Goal: Obtain resource: Download file/media

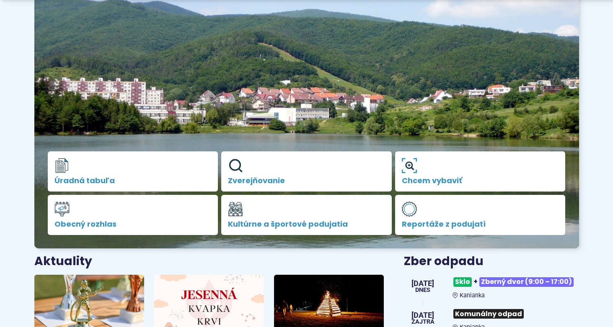
scroll to position [299, 0]
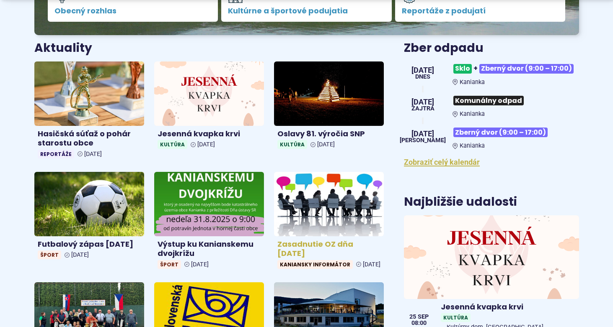
click at [327, 243] on h4 "Zasadnutie OZ dňa [DATE]" at bounding box center [328, 249] width 103 height 19
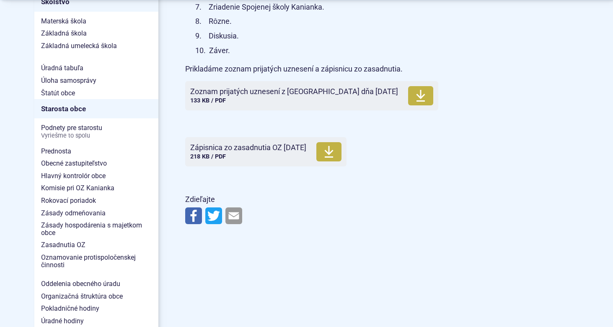
scroll to position [512, 0]
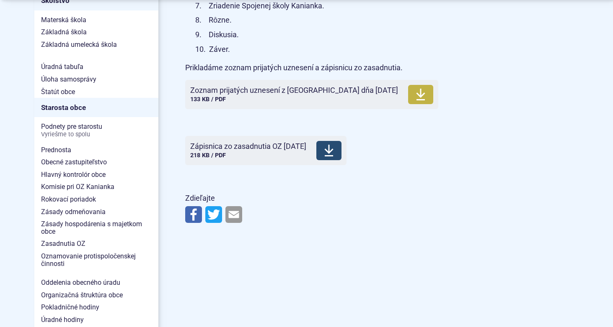
click at [283, 152] on span "Zápisnica zo zasadnutia OZ [DATE] Veľkosť a typ súboru 218 KB / PDF" at bounding box center [248, 150] width 116 height 23
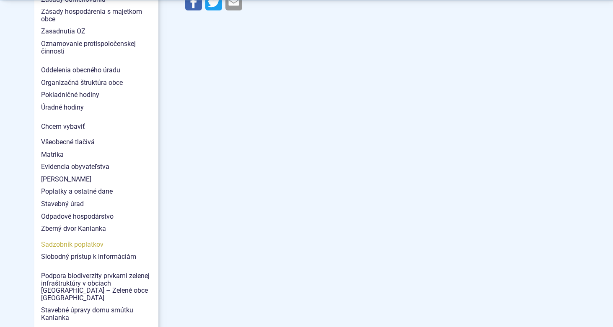
scroll to position [726, 0]
click at [72, 197] on span "Stavebný úrad" at bounding box center [96, 203] width 111 height 13
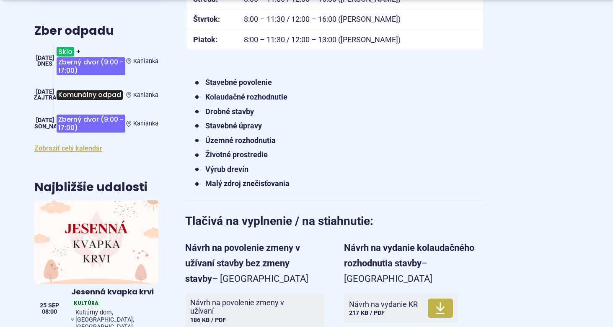
scroll to position [427, 0]
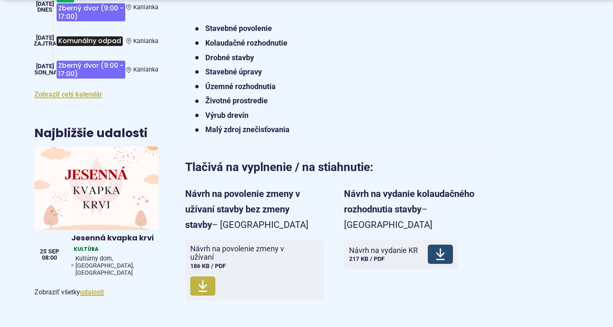
click at [430, 245] on span "Stiahnuť" at bounding box center [439, 254] width 25 height 19
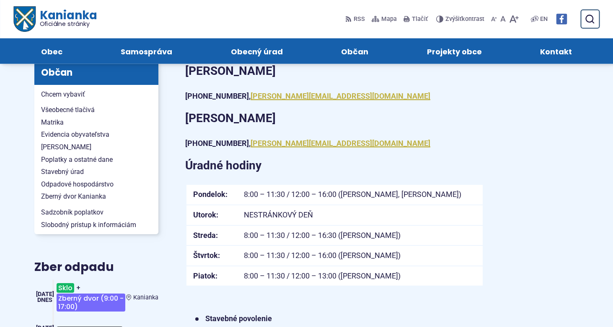
scroll to position [128, 0]
